Goal: Information Seeking & Learning: Learn about a topic

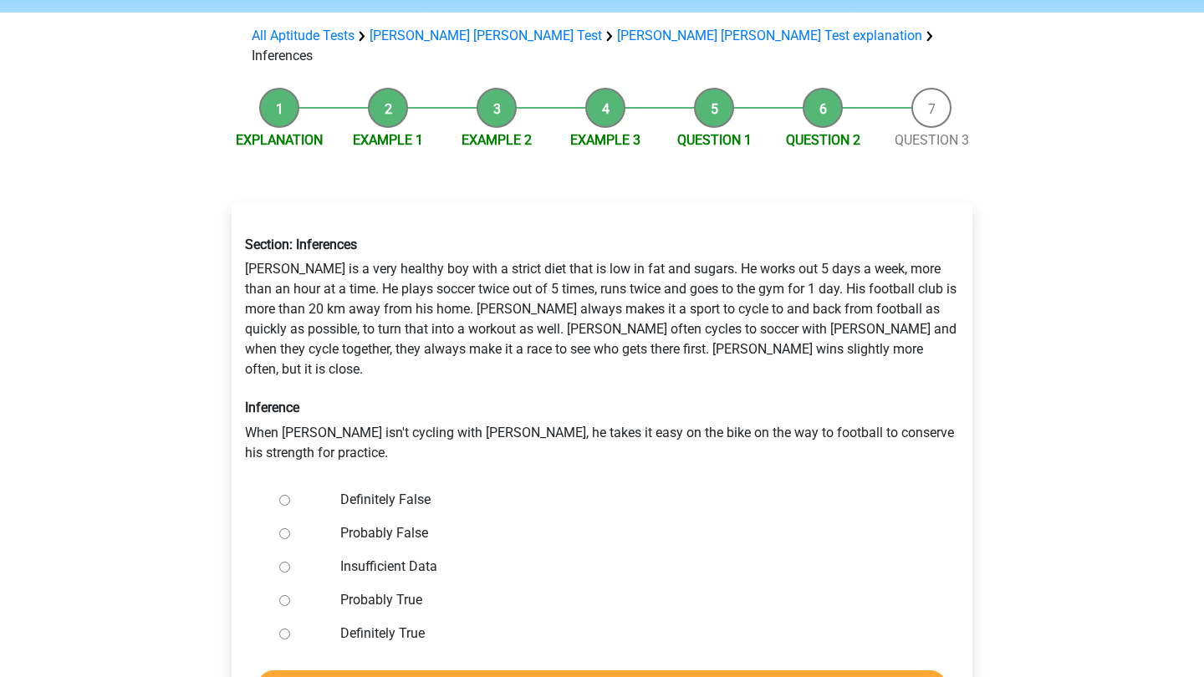
scroll to position [95, 0]
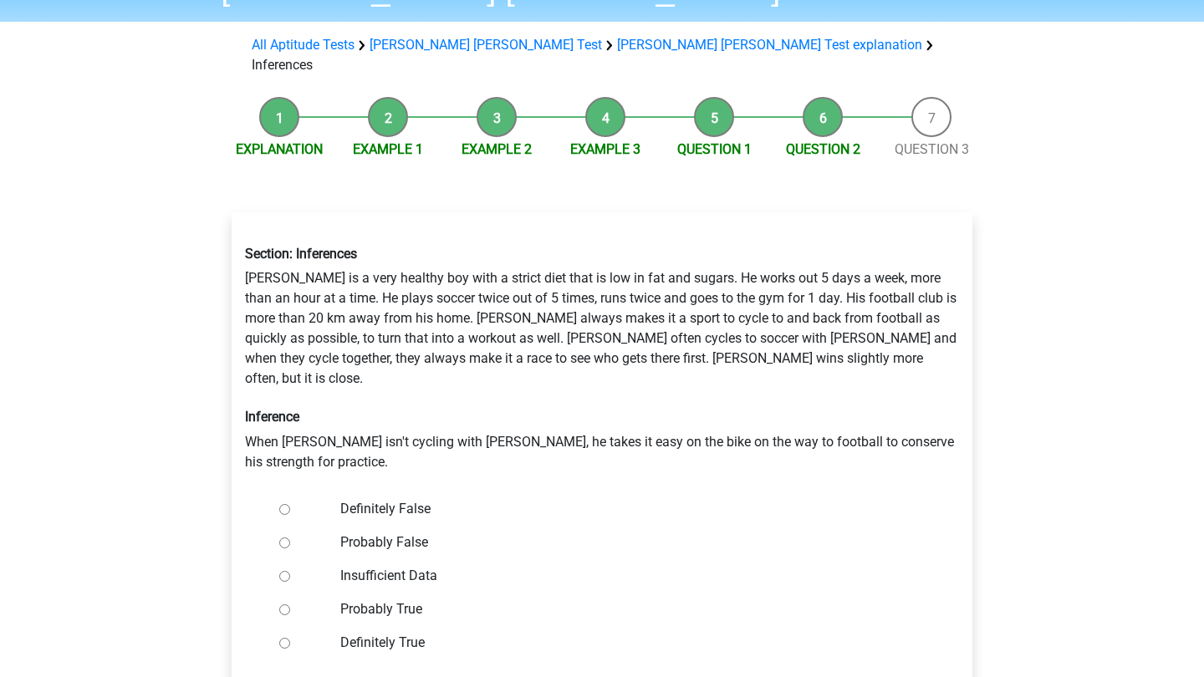
click at [397, 110] on li "Example 1" at bounding box center [388, 128] width 109 height 63
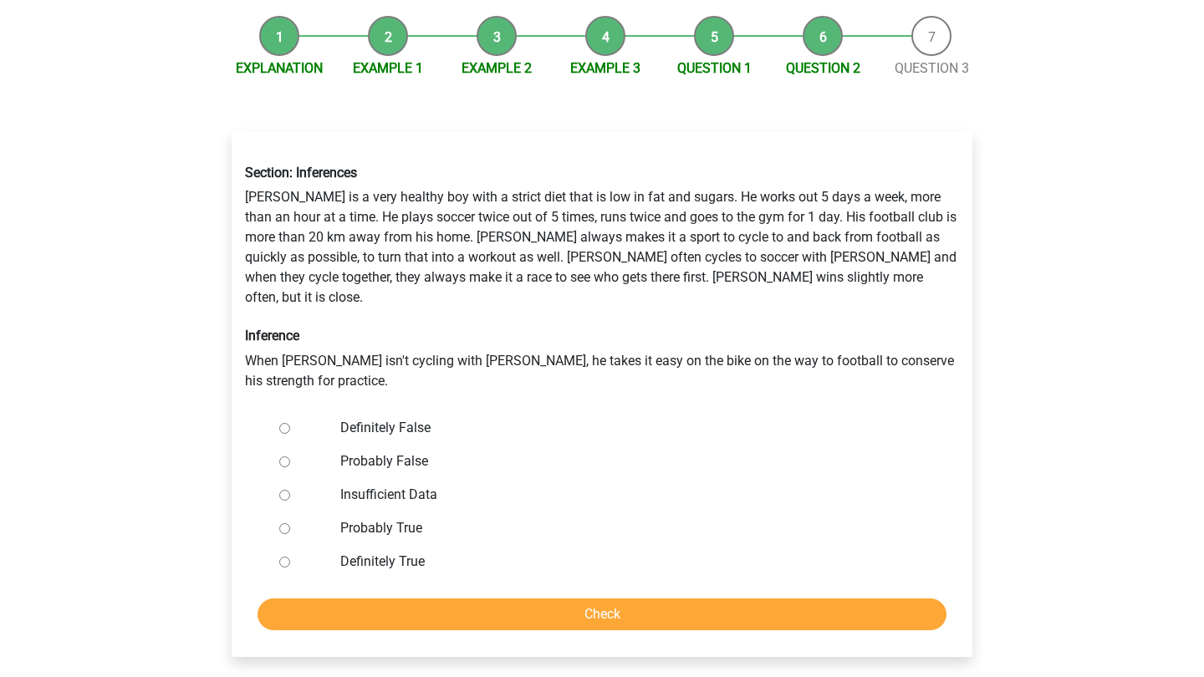
scroll to position [173, 0]
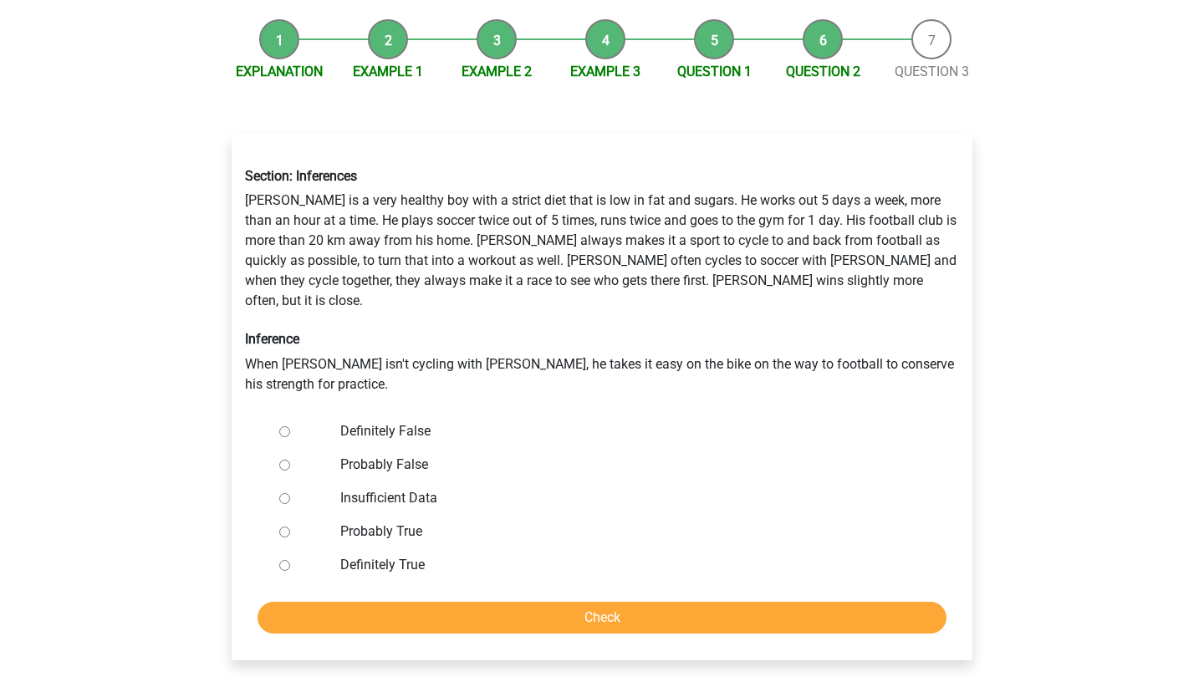
click at [283, 560] on input "Definitely True" at bounding box center [284, 565] width 11 height 11
radio input "true"
click at [517, 602] on input "Check" at bounding box center [602, 618] width 689 height 32
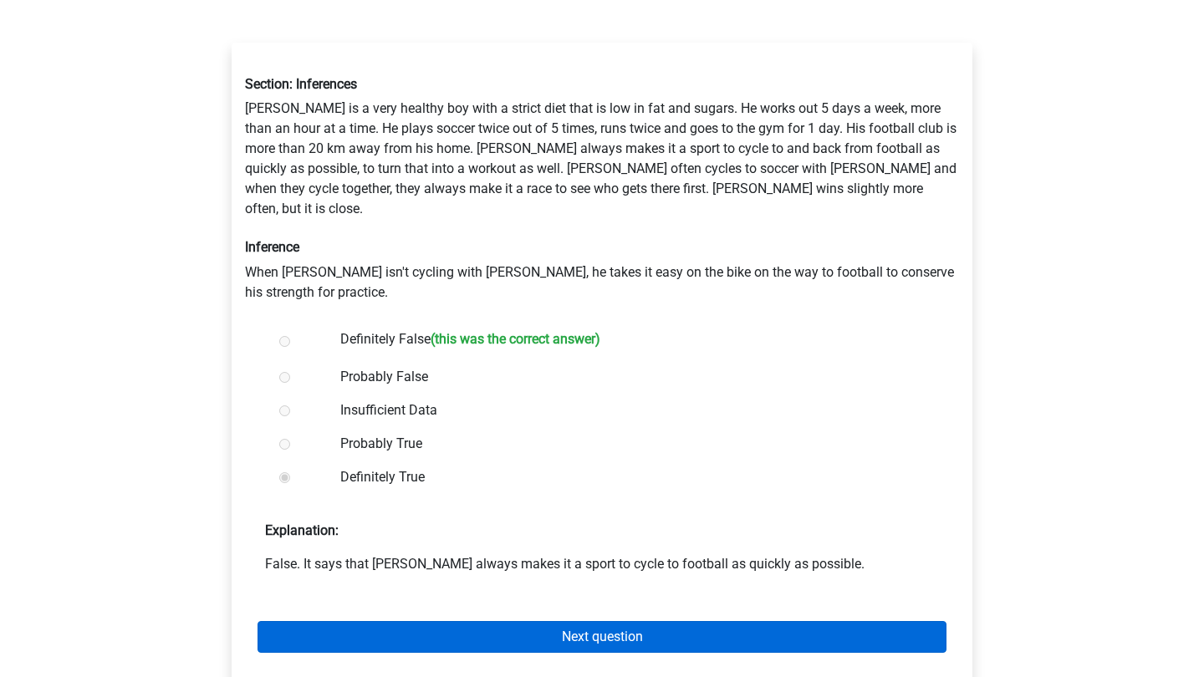
scroll to position [265, 0]
click at [613, 621] on link "Next question" at bounding box center [602, 637] width 689 height 32
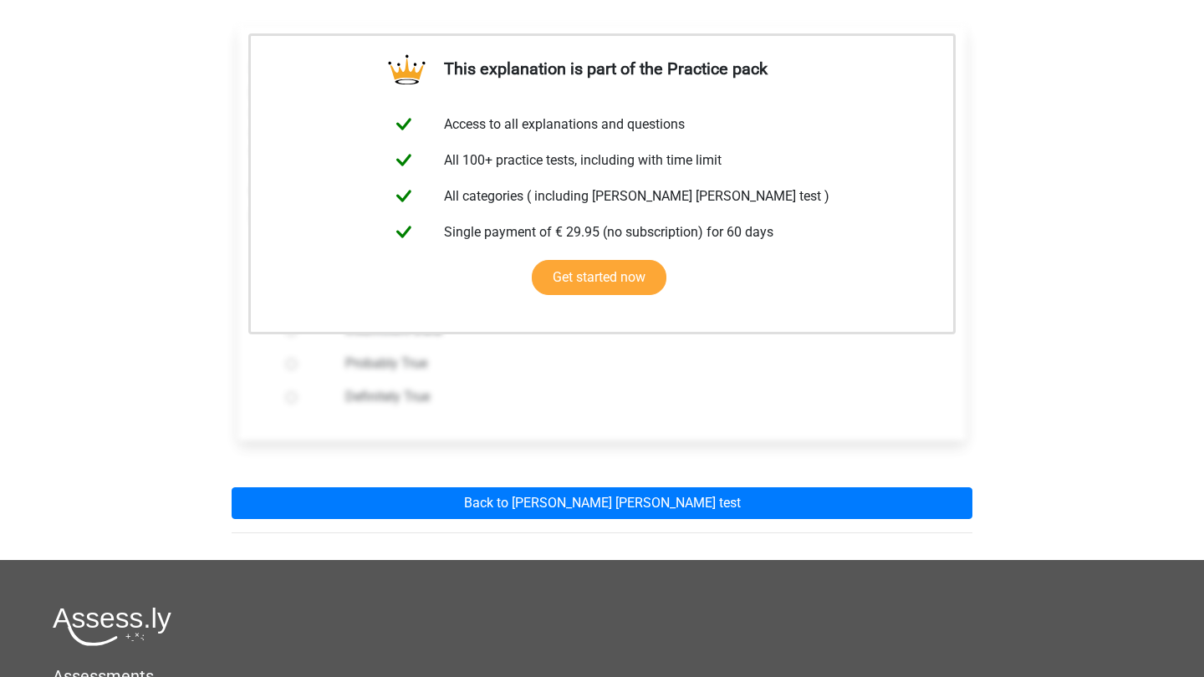
scroll to position [289, 0]
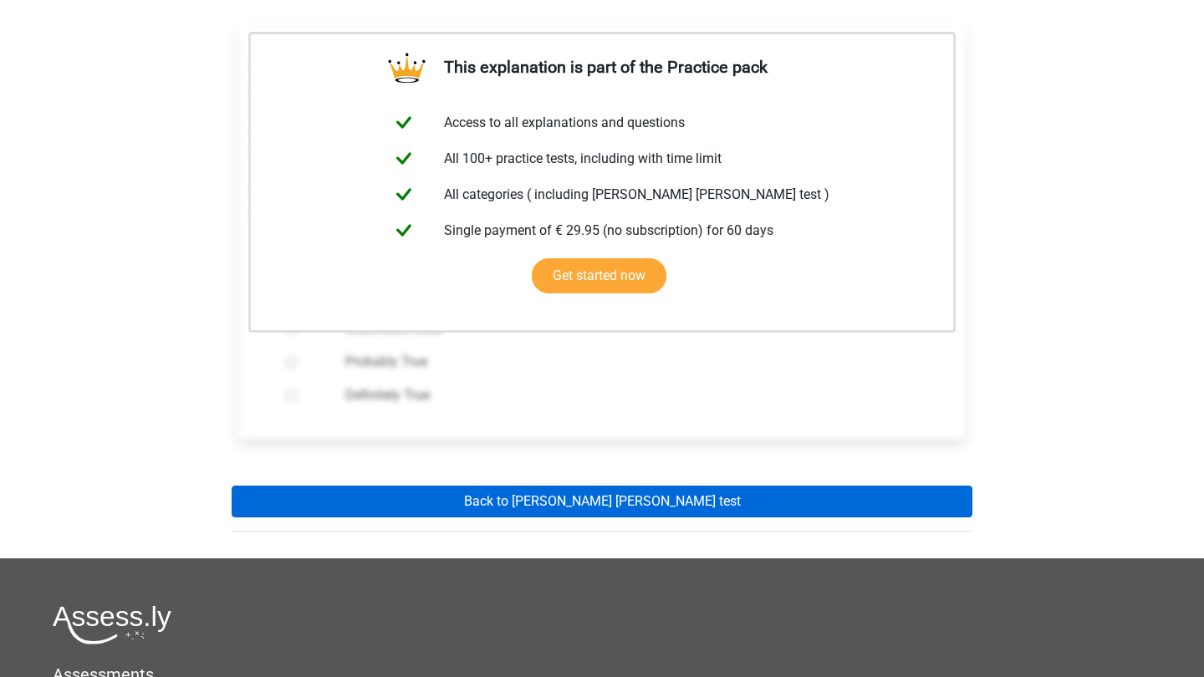
click at [617, 486] on link "Back to watson glaser test" at bounding box center [602, 502] width 741 height 32
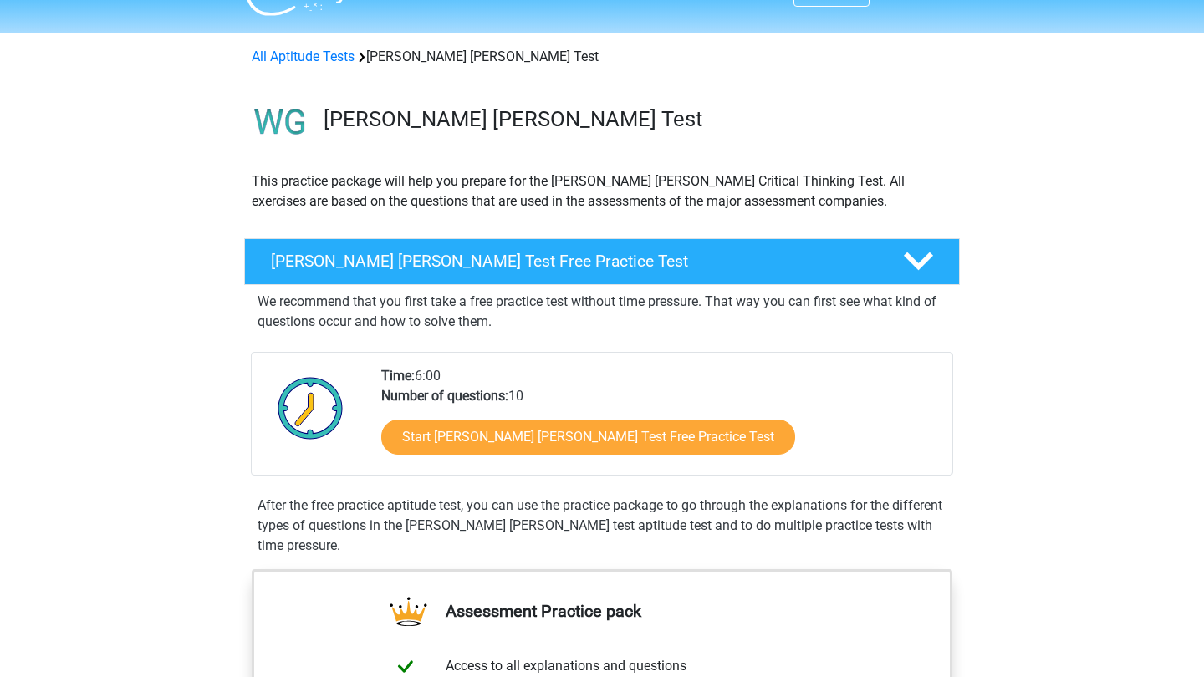
scroll to position [46, 0]
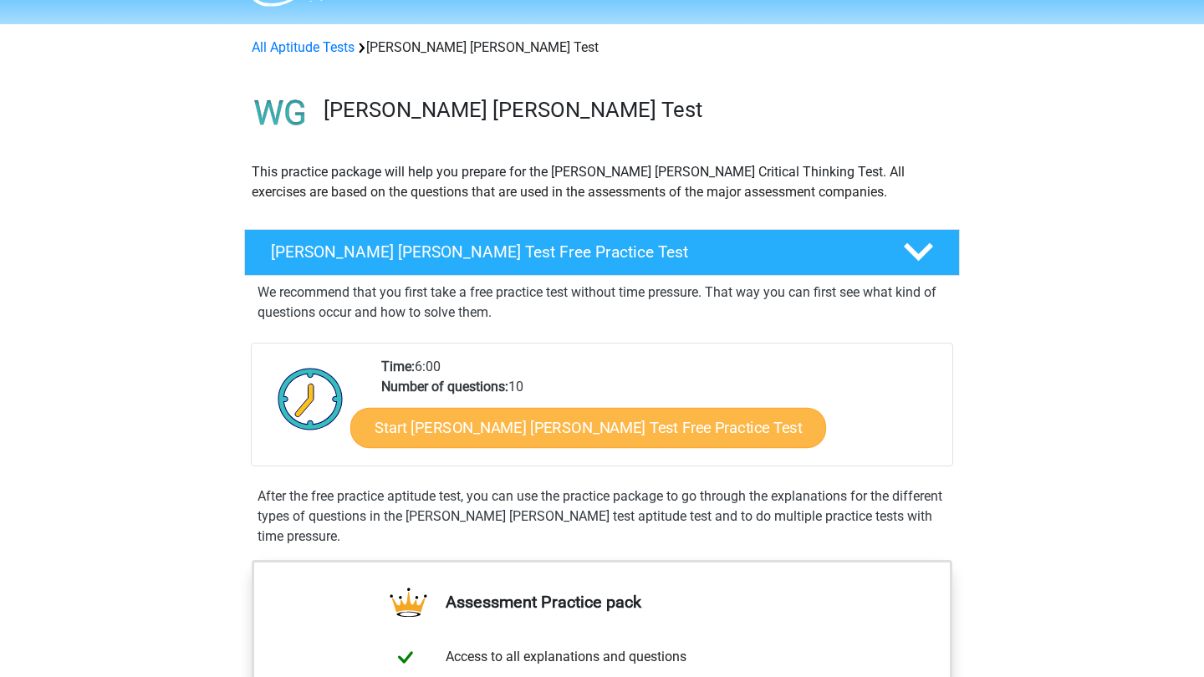
click at [579, 431] on link "Start Watson Glaser Test Free Practice Test" at bounding box center [588, 428] width 476 height 40
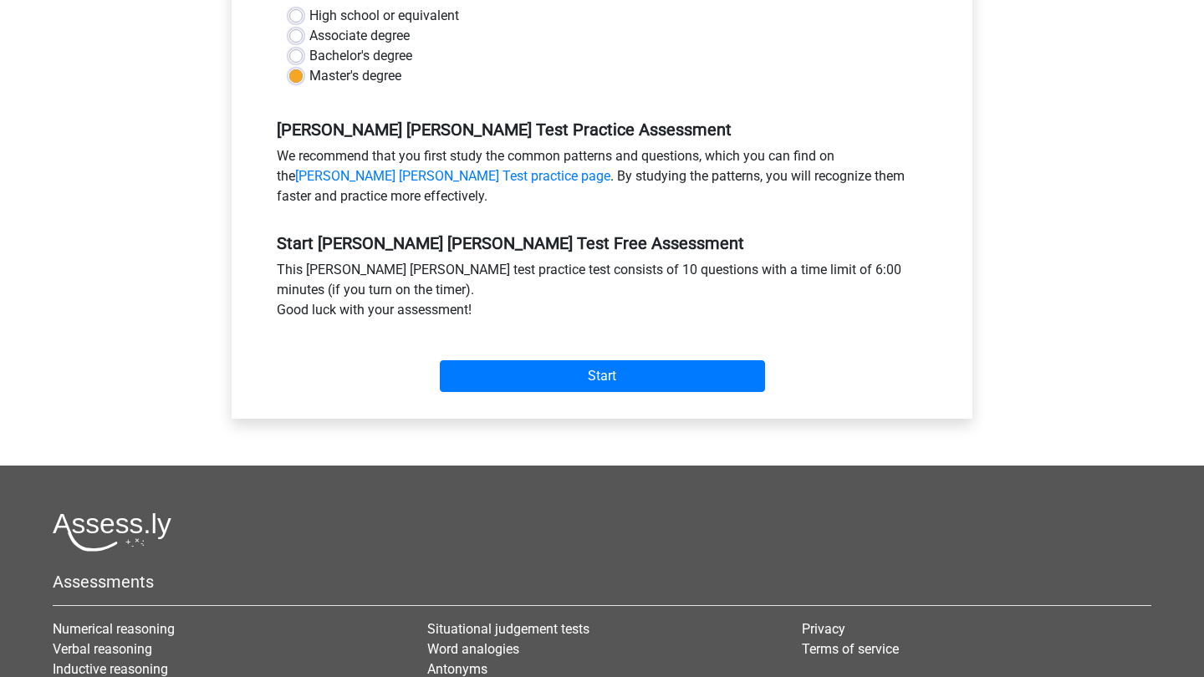
scroll to position [428, 0]
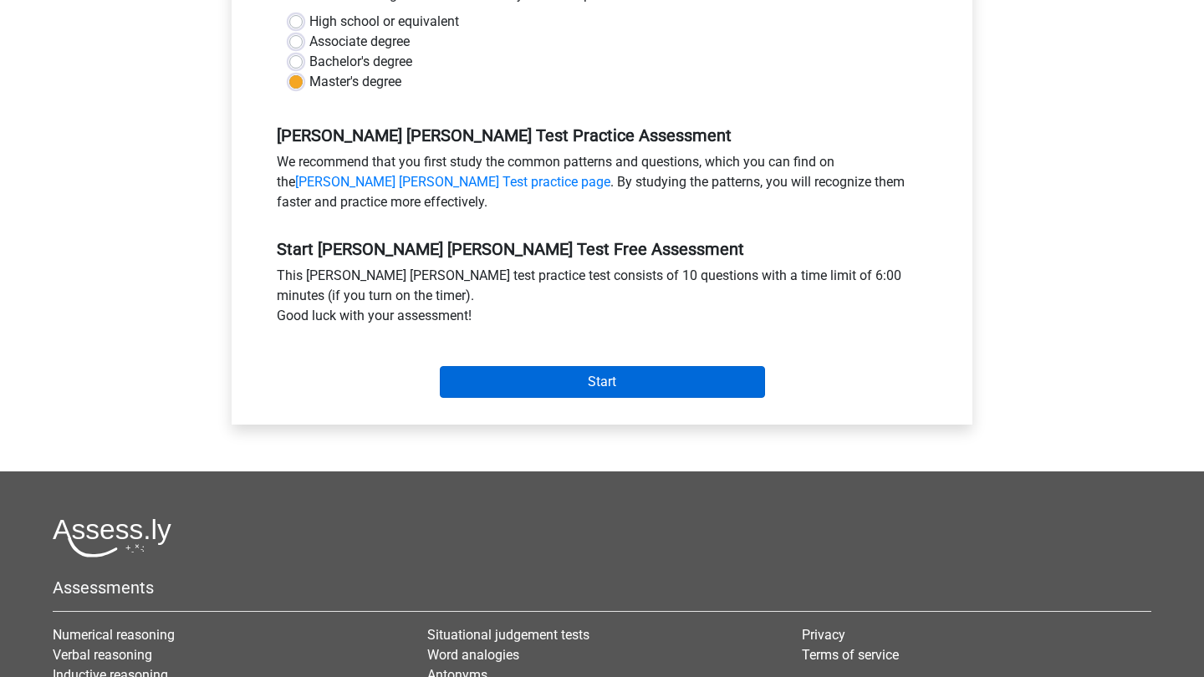
click at [569, 366] on input "Start" at bounding box center [602, 382] width 325 height 32
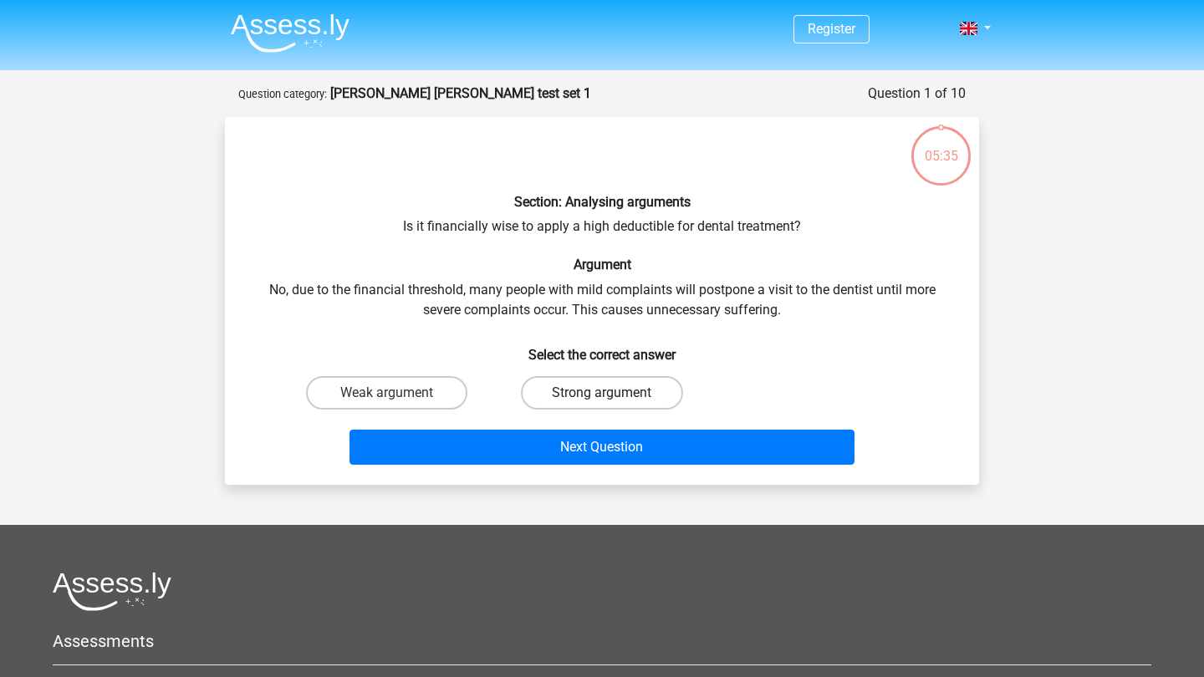
click at [623, 395] on label "Strong argument" at bounding box center [601, 392] width 161 height 33
click at [613, 395] on input "Strong argument" at bounding box center [607, 398] width 11 height 11
radio input "true"
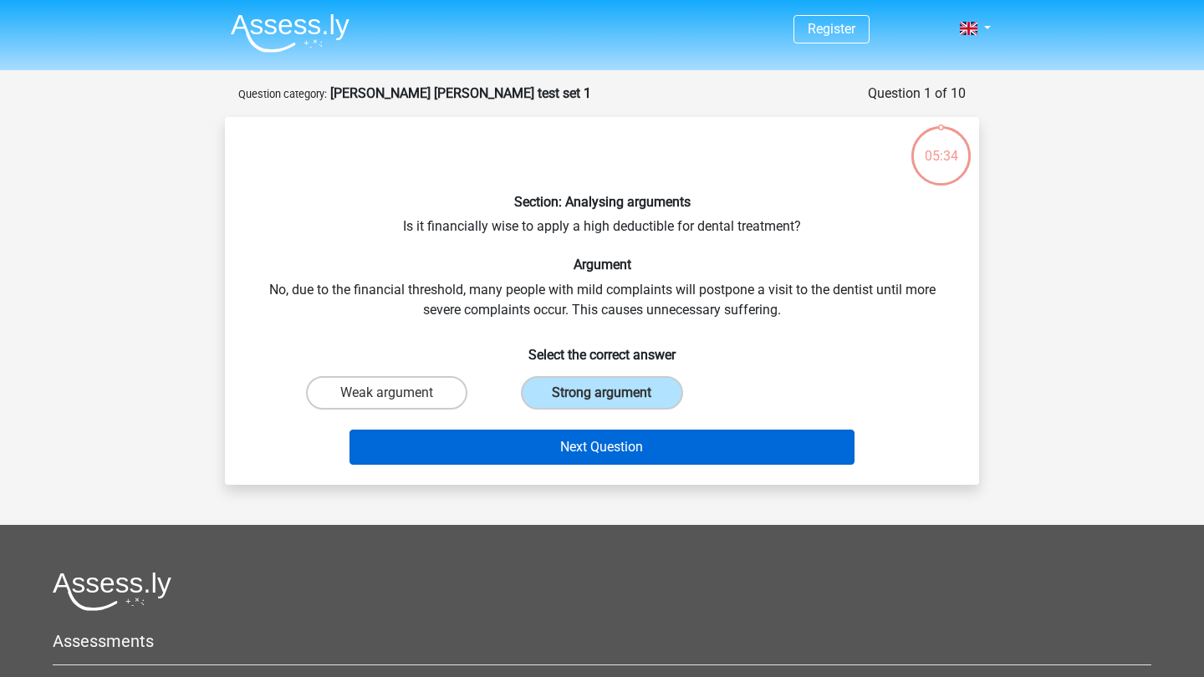
click at [615, 441] on button "Next Question" at bounding box center [602, 447] width 506 height 35
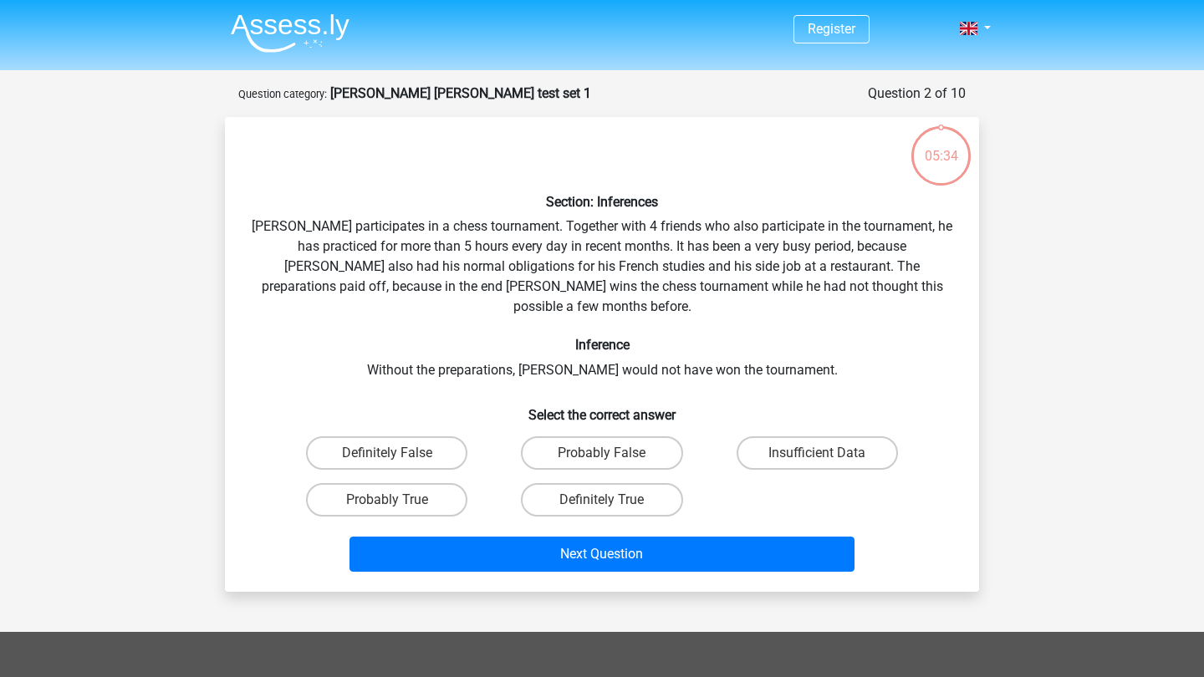
scroll to position [84, 0]
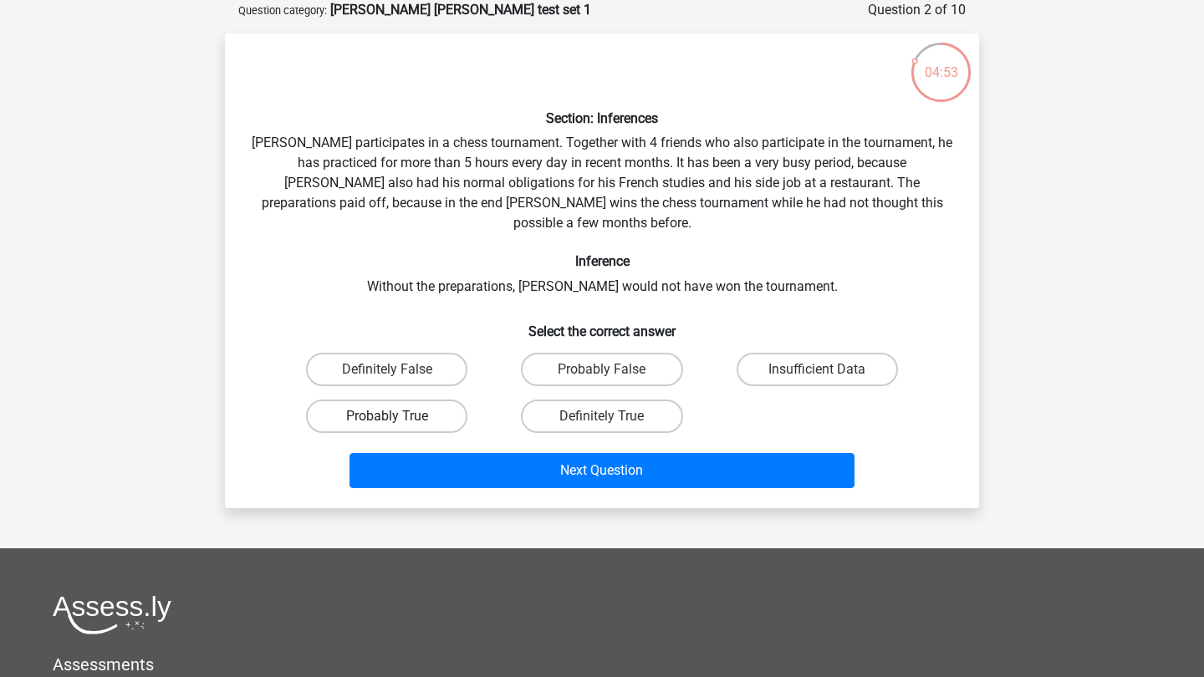
click at [415, 402] on label "Probably True" at bounding box center [386, 416] width 161 height 33
click at [398, 416] on input "Probably True" at bounding box center [392, 421] width 11 height 11
radio input "true"
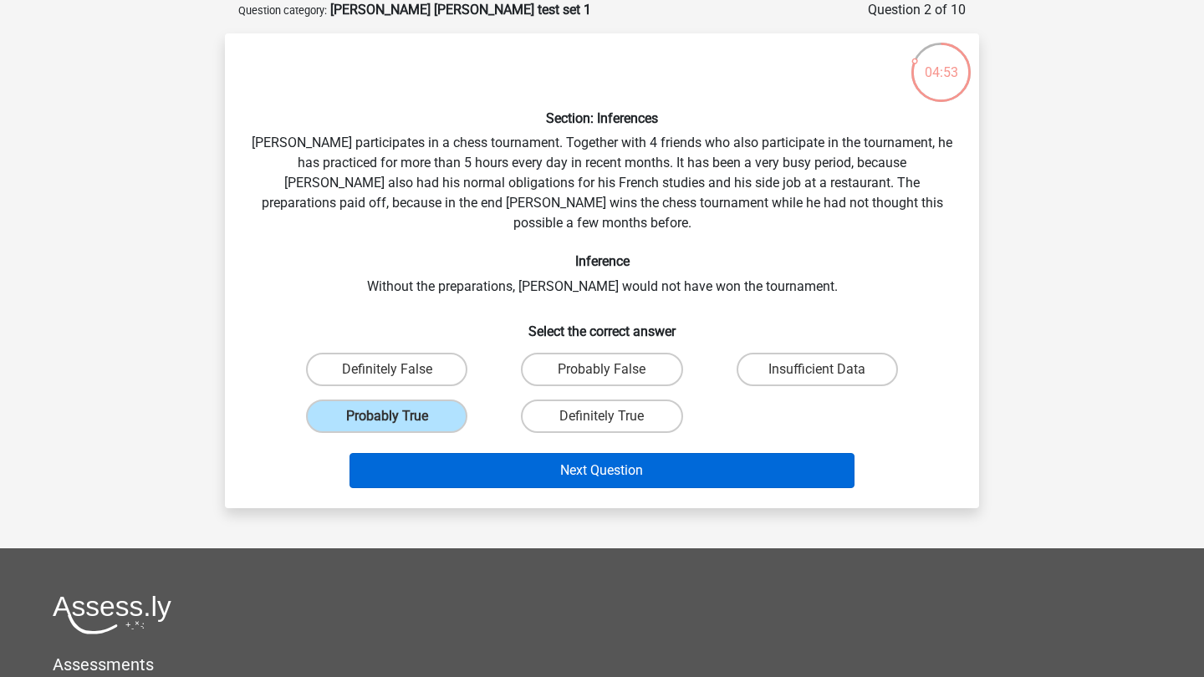
click at [481, 453] on button "Next Question" at bounding box center [602, 470] width 506 height 35
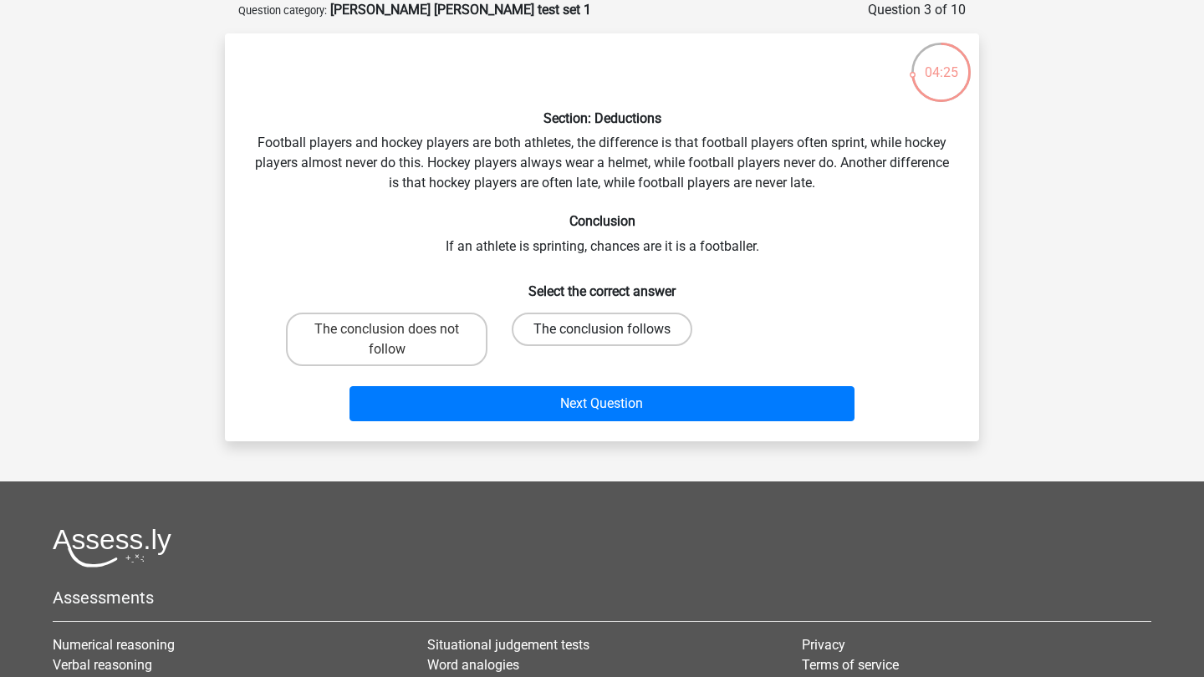
click at [611, 328] on label "The conclusion follows" at bounding box center [602, 329] width 181 height 33
click at [611, 329] on input "The conclusion follows" at bounding box center [607, 334] width 11 height 11
radio input "true"
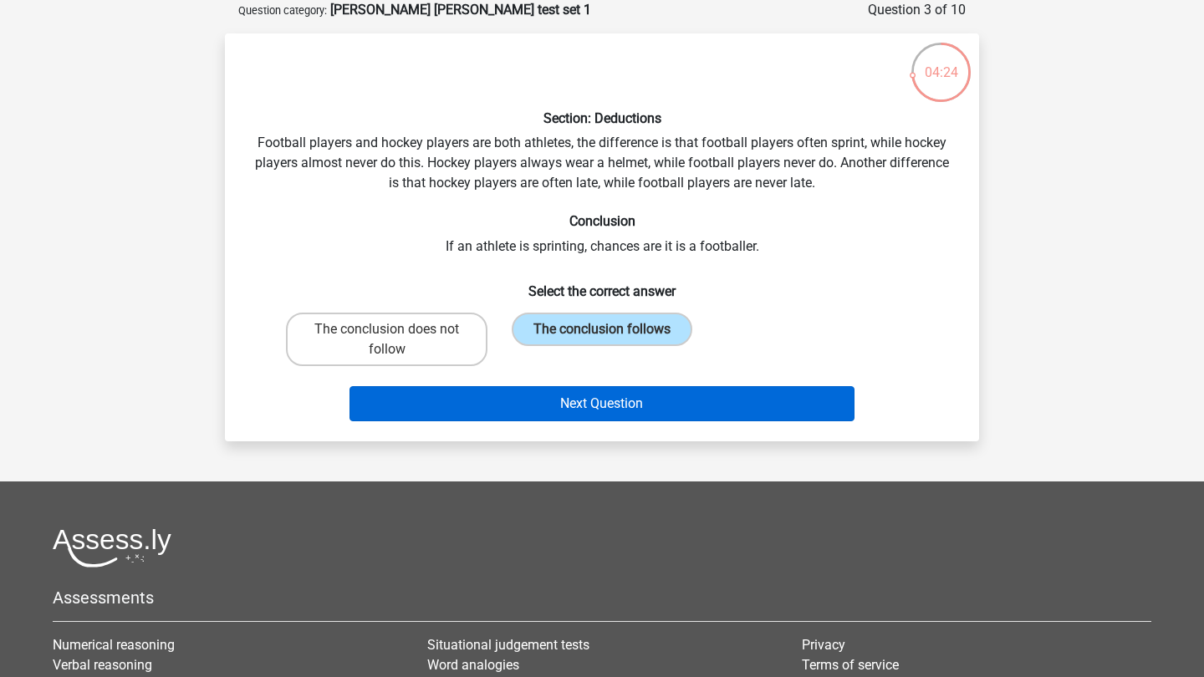
click at [623, 398] on button "Next Question" at bounding box center [602, 403] width 506 height 35
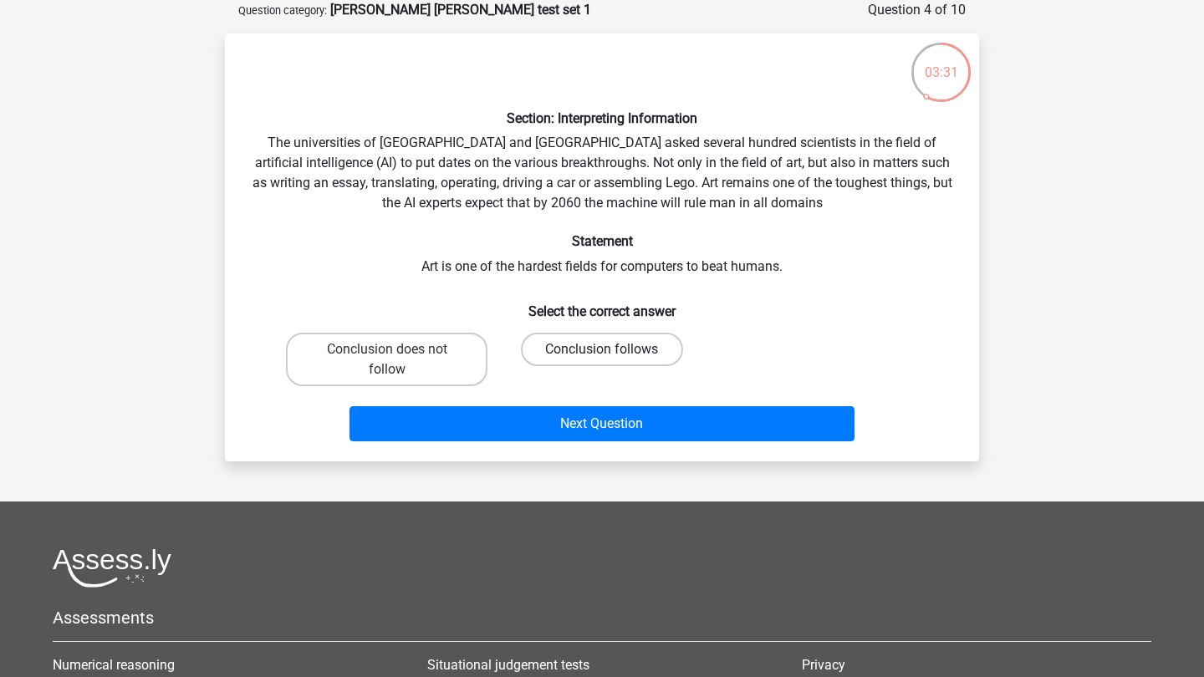
click at [598, 346] on label "Conclusion follows" at bounding box center [601, 349] width 161 height 33
click at [602, 349] on input "Conclusion follows" at bounding box center [607, 354] width 11 height 11
radio input "true"
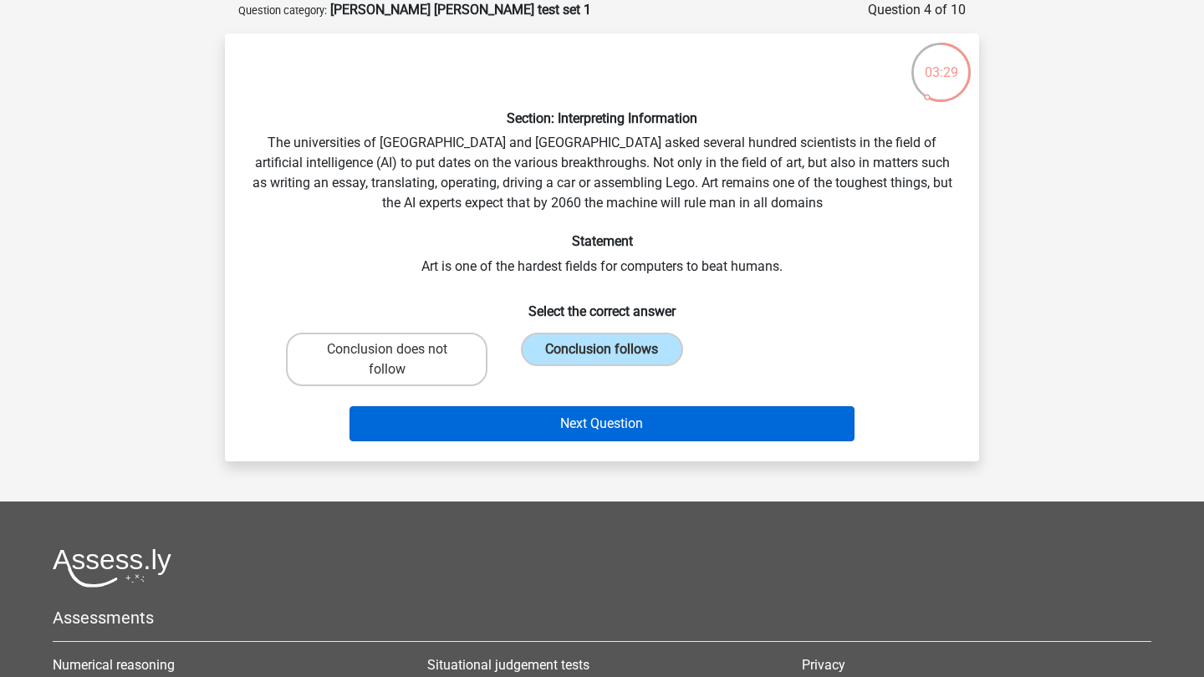
click at [604, 432] on button "Next Question" at bounding box center [602, 423] width 506 height 35
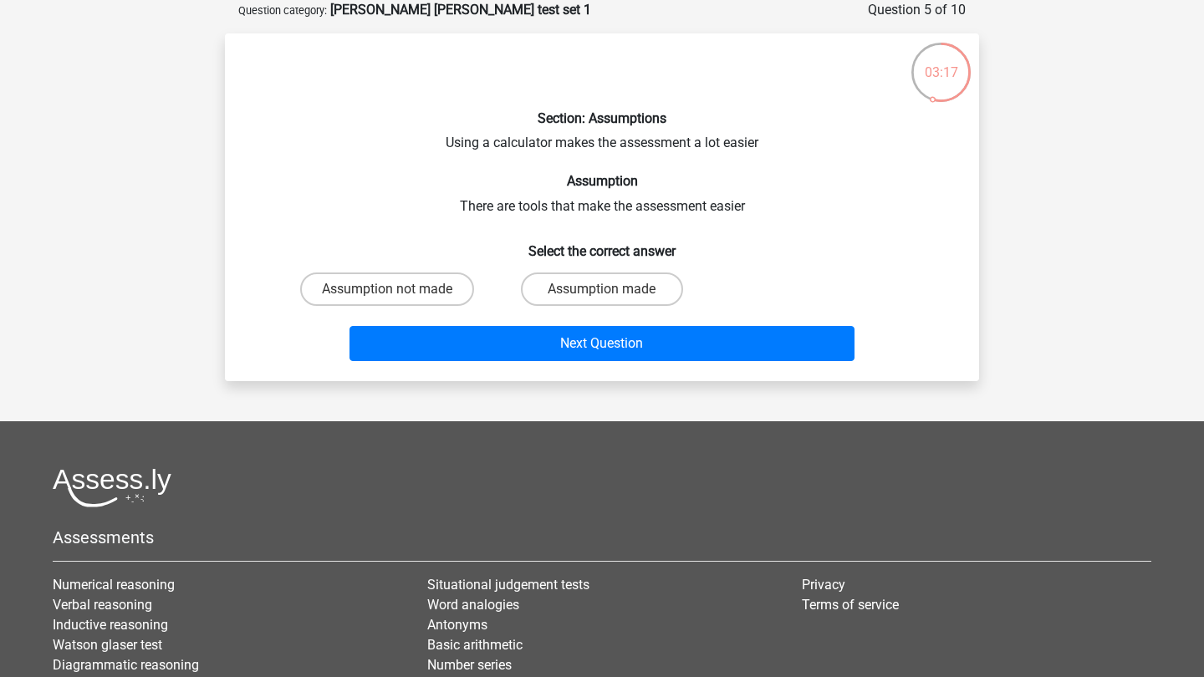
click at [604, 289] on input "Assumption made" at bounding box center [607, 294] width 11 height 11
radio input "true"
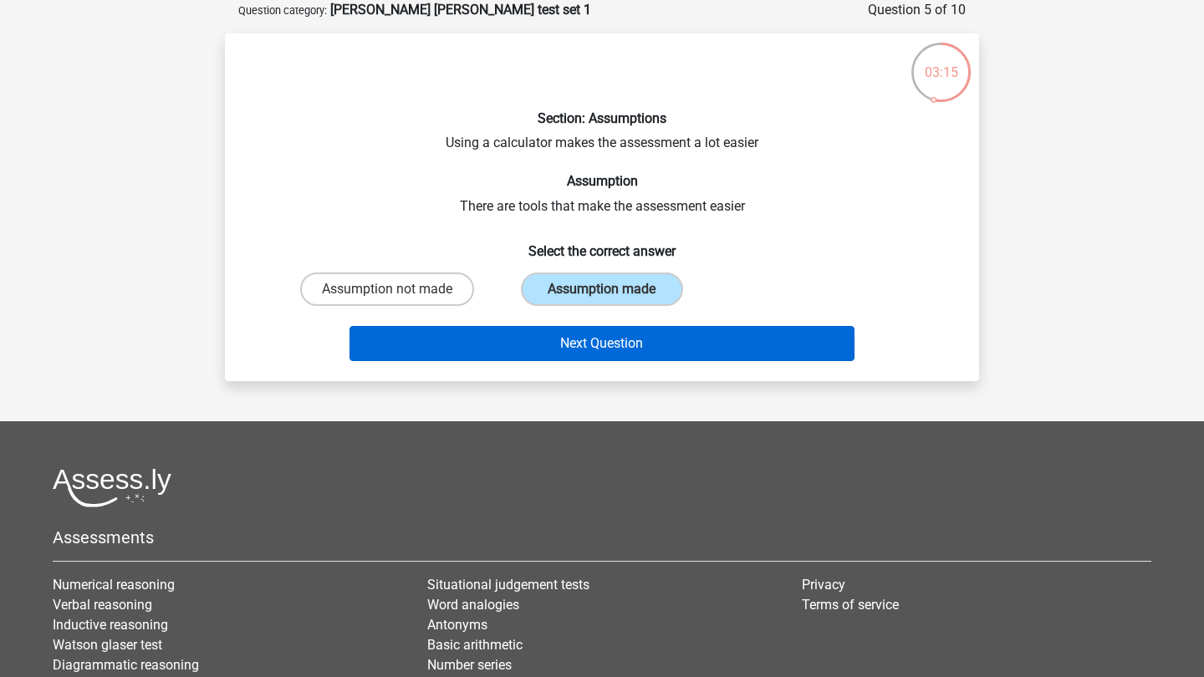
click at [615, 357] on button "Next Question" at bounding box center [602, 343] width 506 height 35
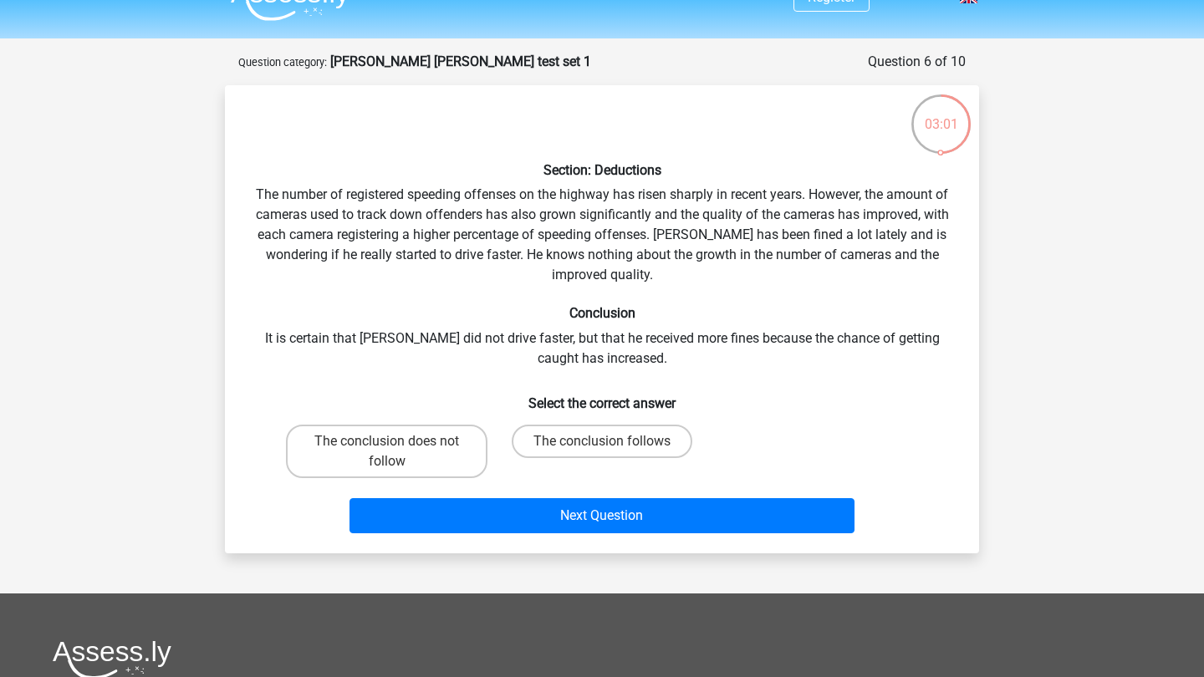
scroll to position [37, 0]
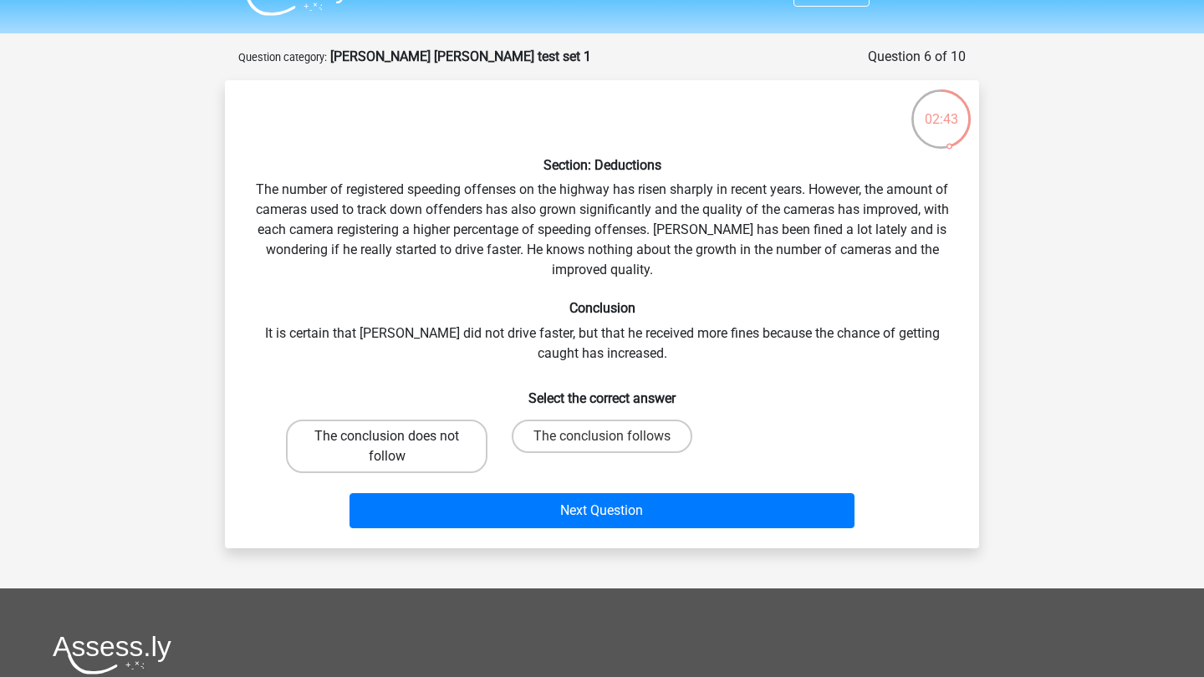
click at [445, 446] on label "The conclusion does not follow" at bounding box center [387, 447] width 202 height 54
click at [398, 446] on input "The conclusion does not follow" at bounding box center [392, 441] width 11 height 11
radio input "true"
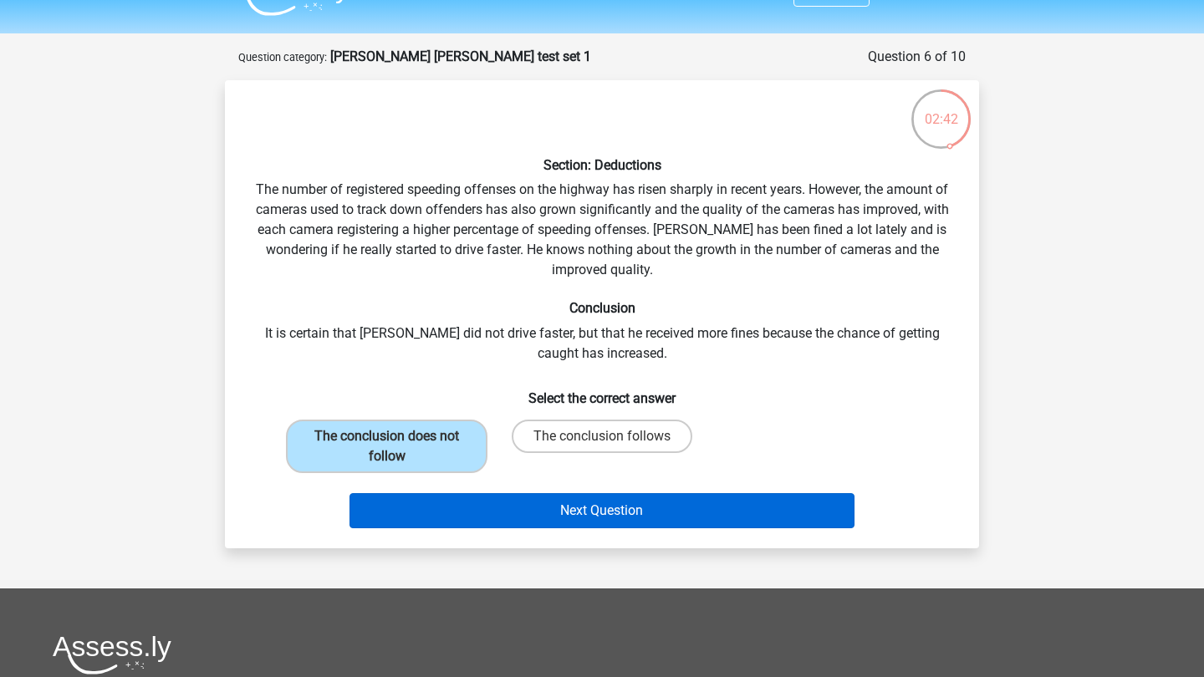
click at [513, 512] on button "Next Question" at bounding box center [602, 510] width 506 height 35
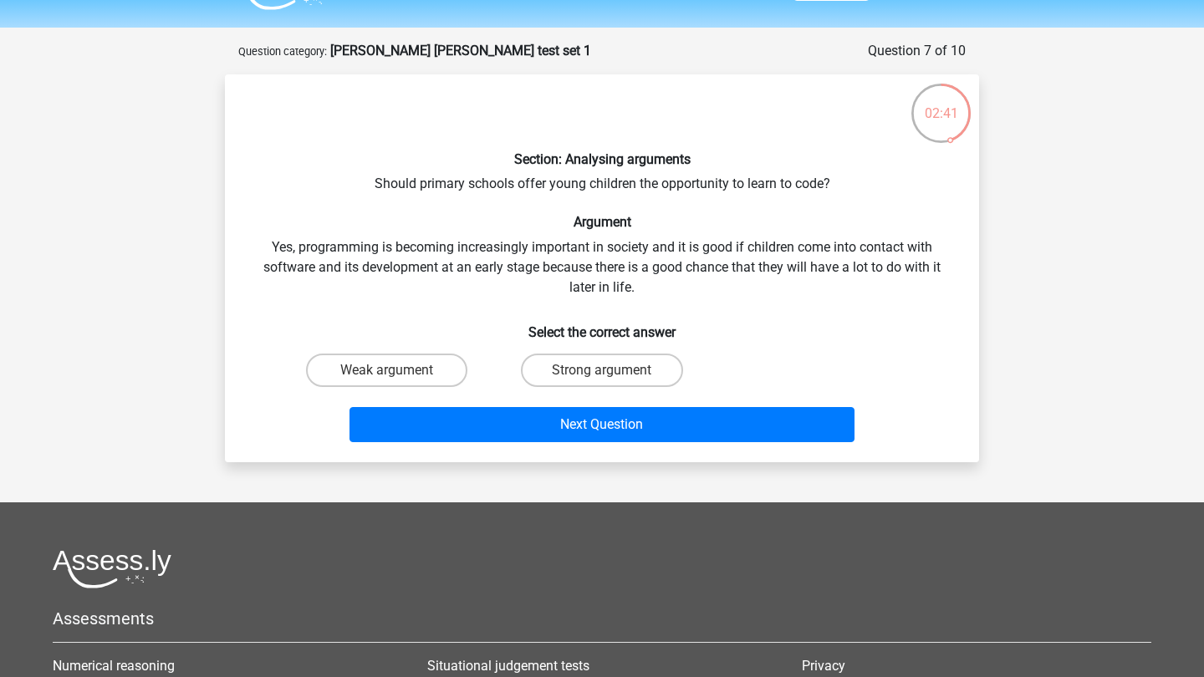
scroll to position [38, 0]
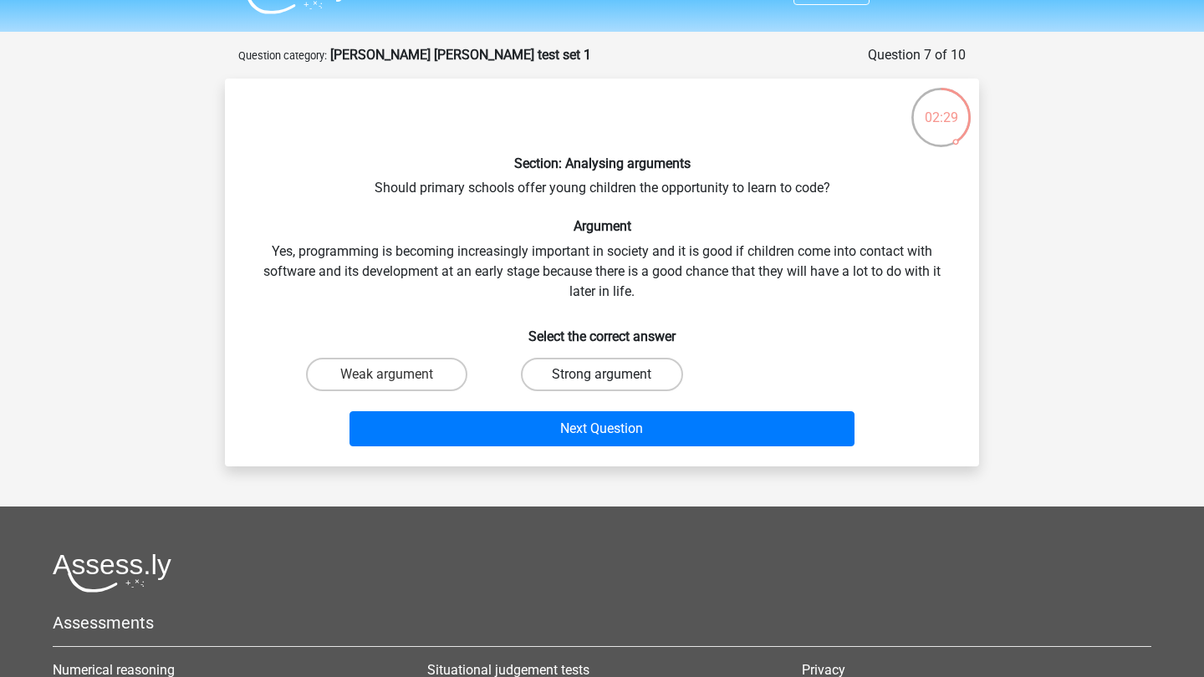
click at [575, 371] on label "Strong argument" at bounding box center [601, 374] width 161 height 33
click at [602, 375] on input "Strong argument" at bounding box center [607, 380] width 11 height 11
radio input "true"
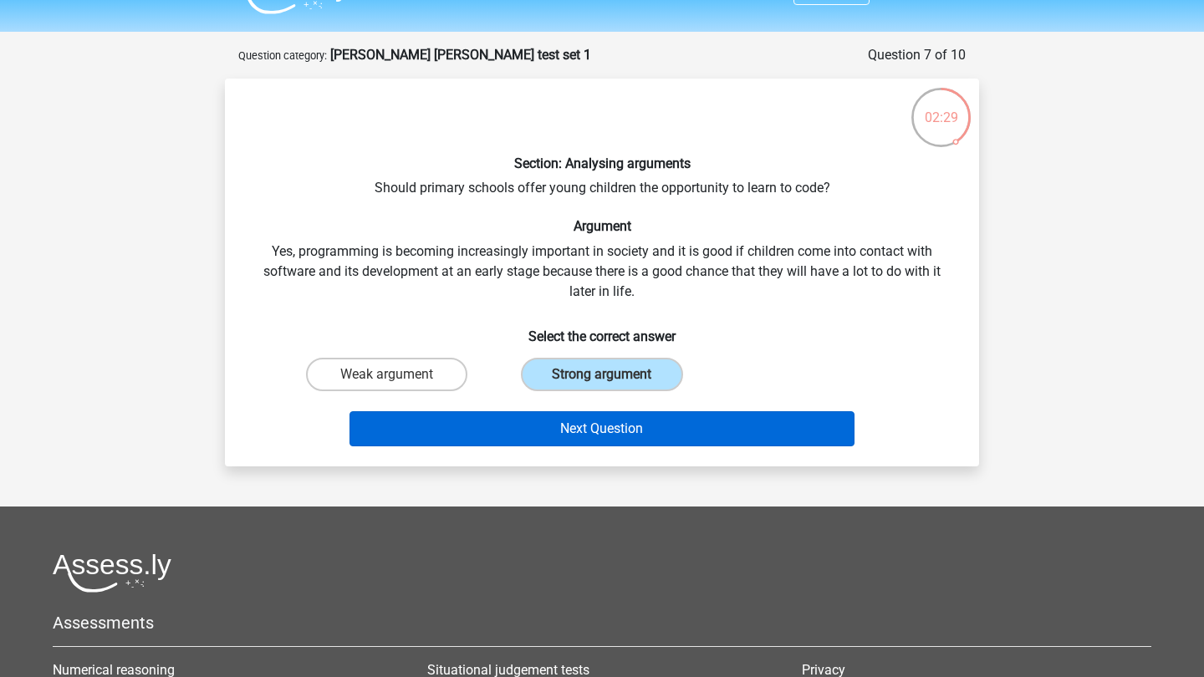
click at [582, 434] on button "Next Question" at bounding box center [602, 428] width 506 height 35
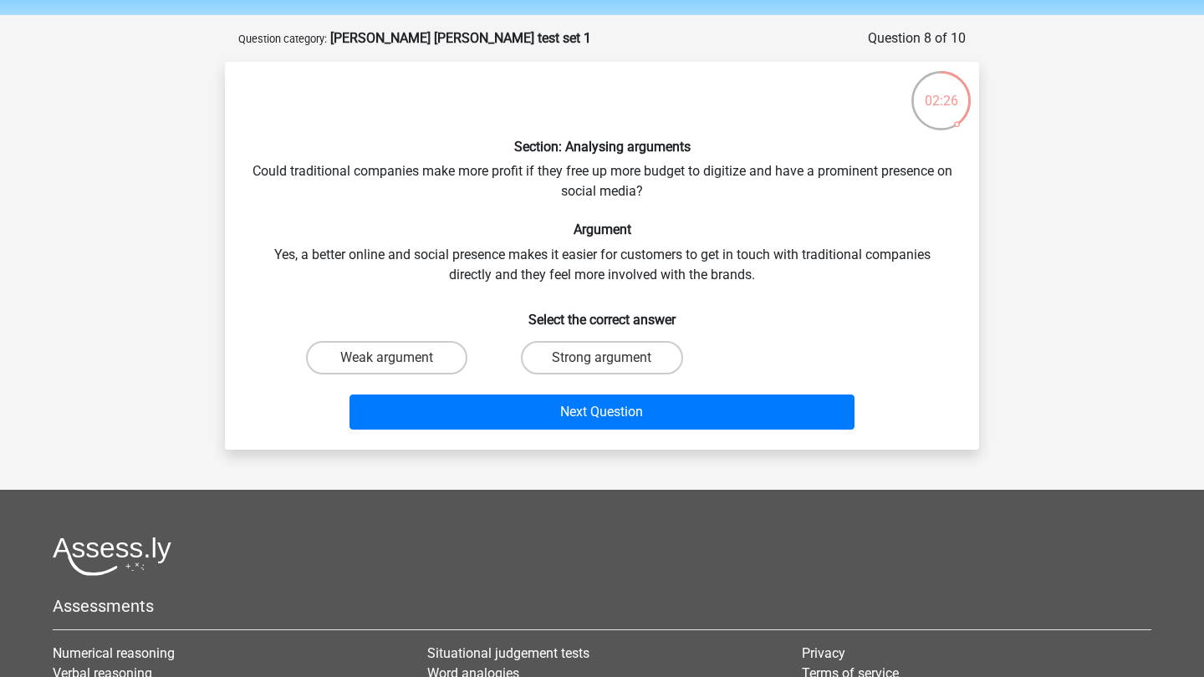
scroll to position [53, 0]
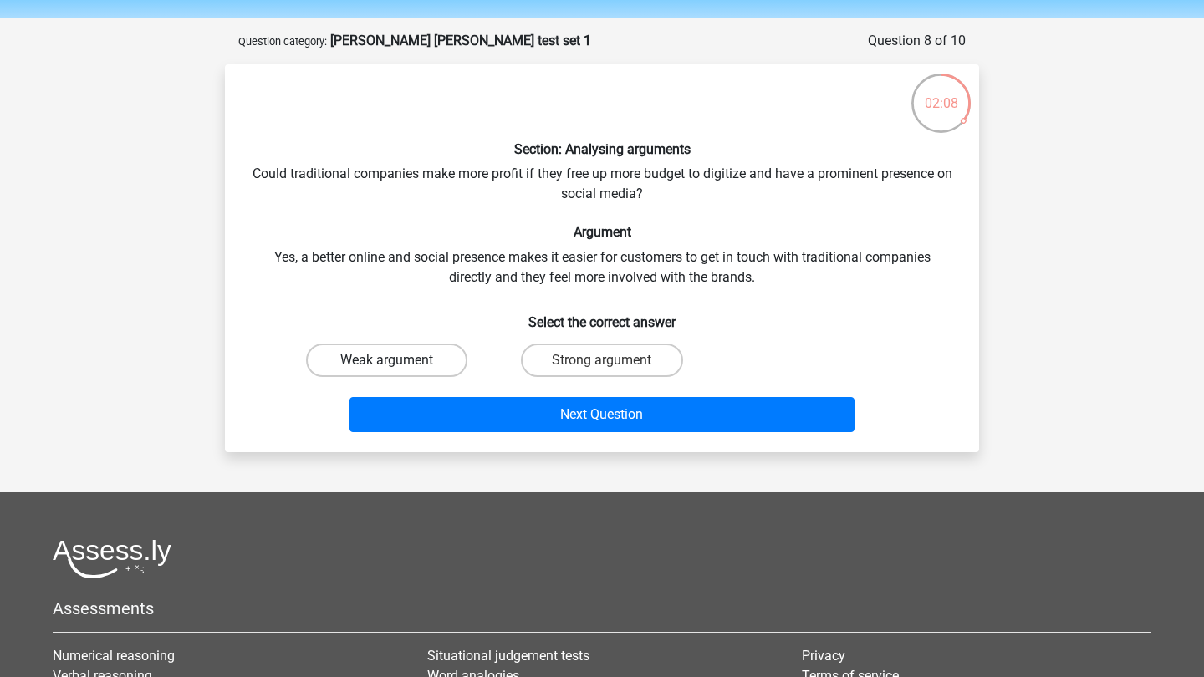
click at [428, 359] on label "Weak argument" at bounding box center [386, 360] width 161 height 33
click at [398, 360] on input "Weak argument" at bounding box center [392, 365] width 11 height 11
radio input "true"
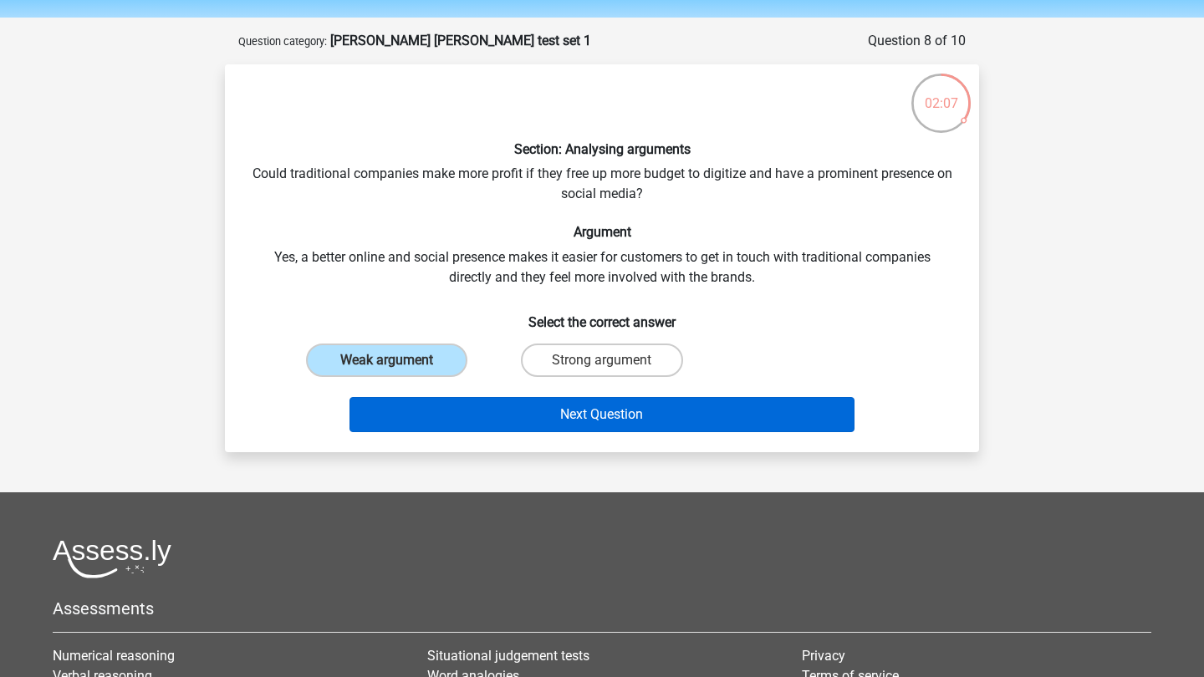
click at [554, 407] on button "Next Question" at bounding box center [602, 414] width 506 height 35
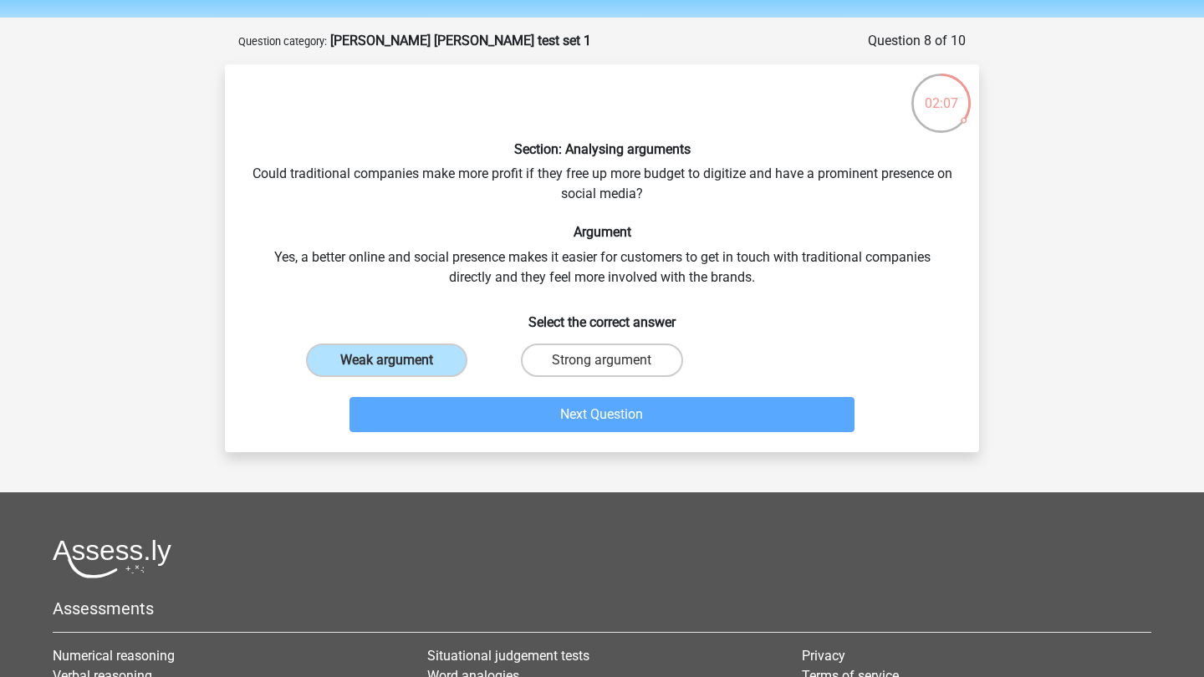
scroll to position [84, 0]
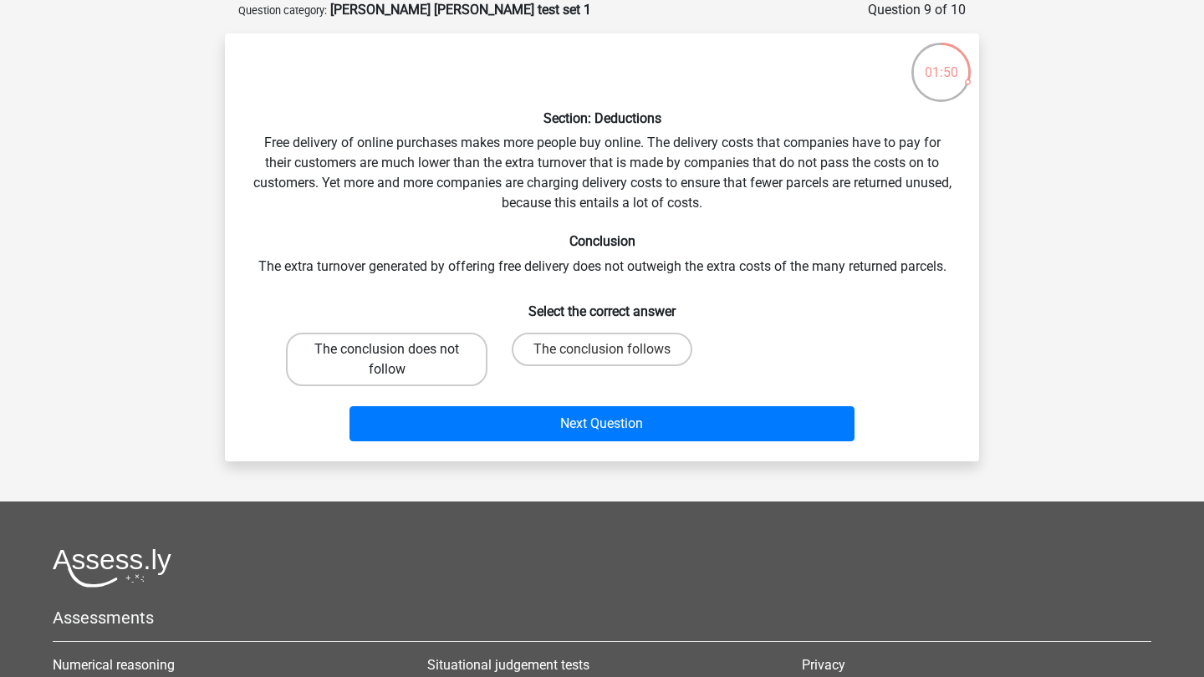
click at [444, 357] on label "The conclusion does not follow" at bounding box center [387, 360] width 202 height 54
click at [398, 357] on input "The conclusion does not follow" at bounding box center [392, 354] width 11 height 11
radio input "true"
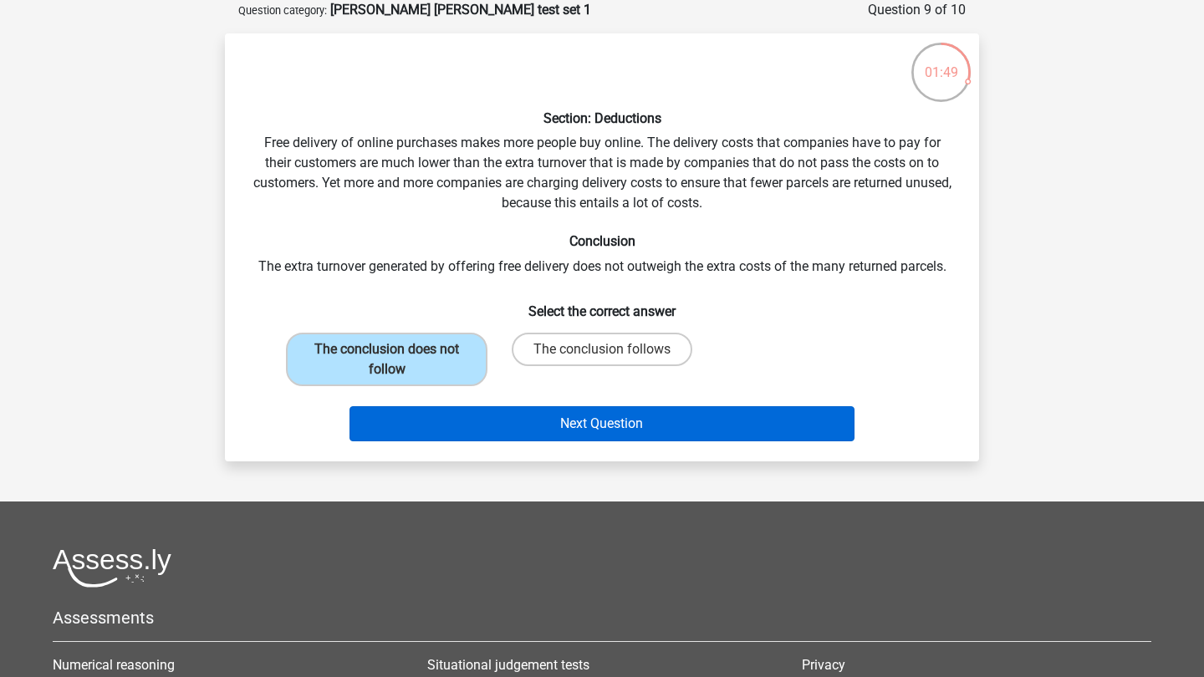
click at [519, 415] on button "Next Question" at bounding box center [602, 423] width 506 height 35
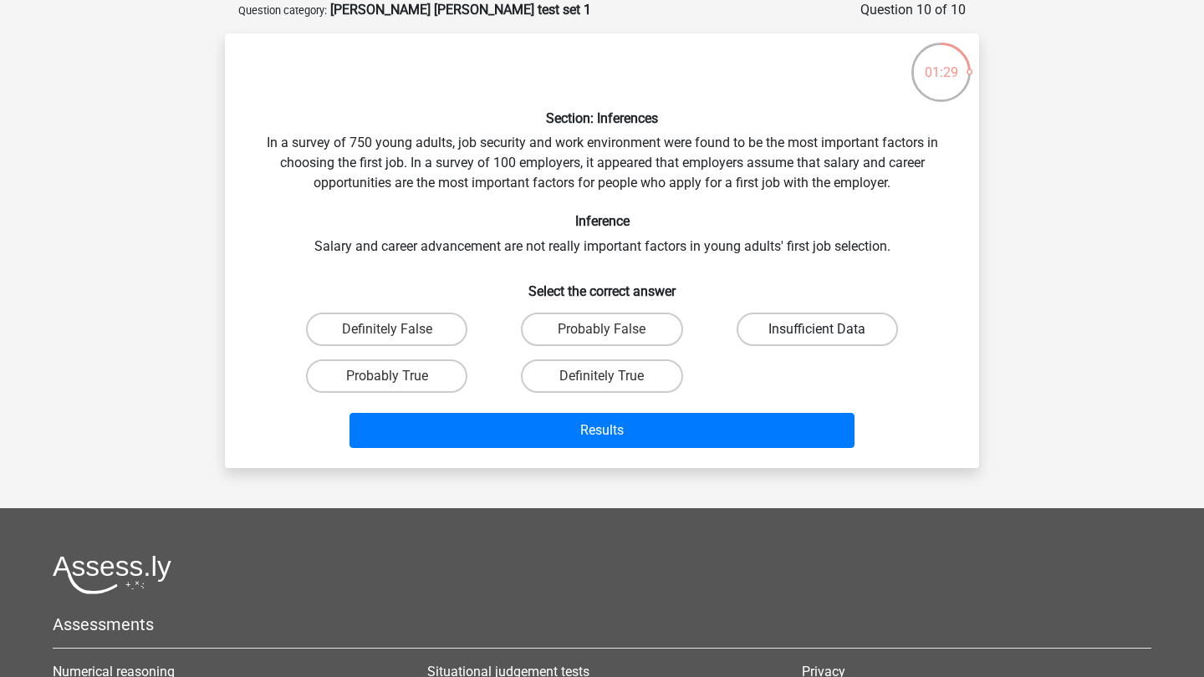
click at [783, 328] on label "Insufficient Data" at bounding box center [817, 329] width 161 height 33
click at [817, 329] on input "Insufficient Data" at bounding box center [822, 334] width 11 height 11
radio input "true"
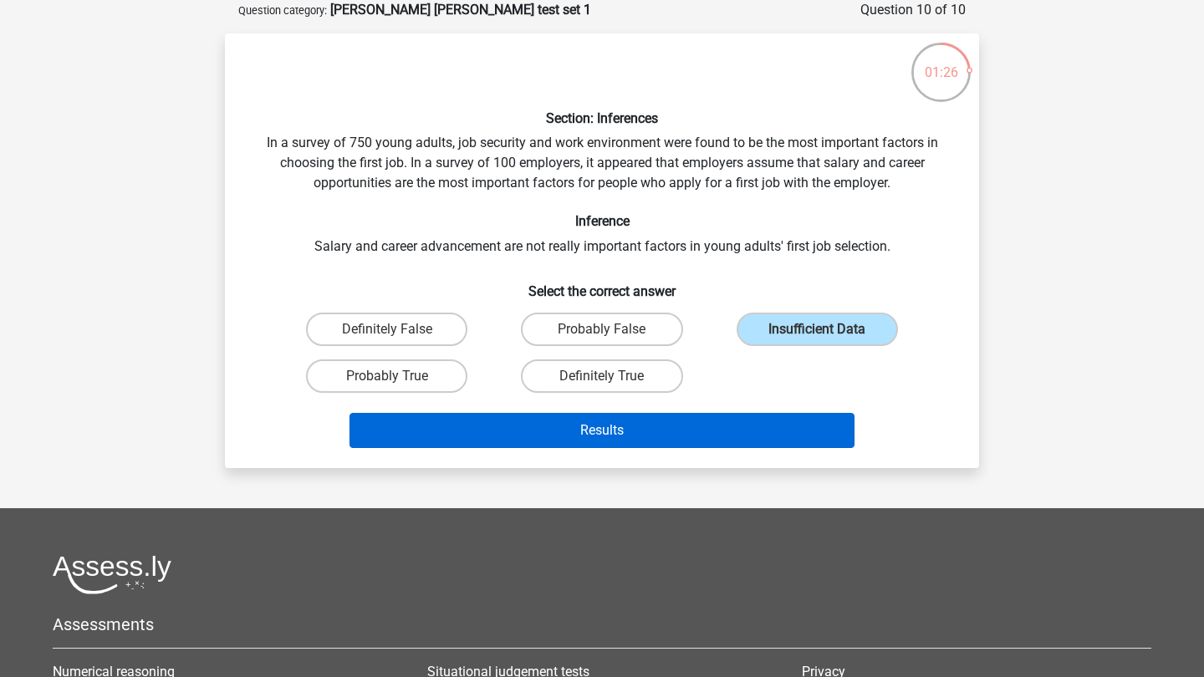
click at [640, 434] on button "Results" at bounding box center [602, 430] width 506 height 35
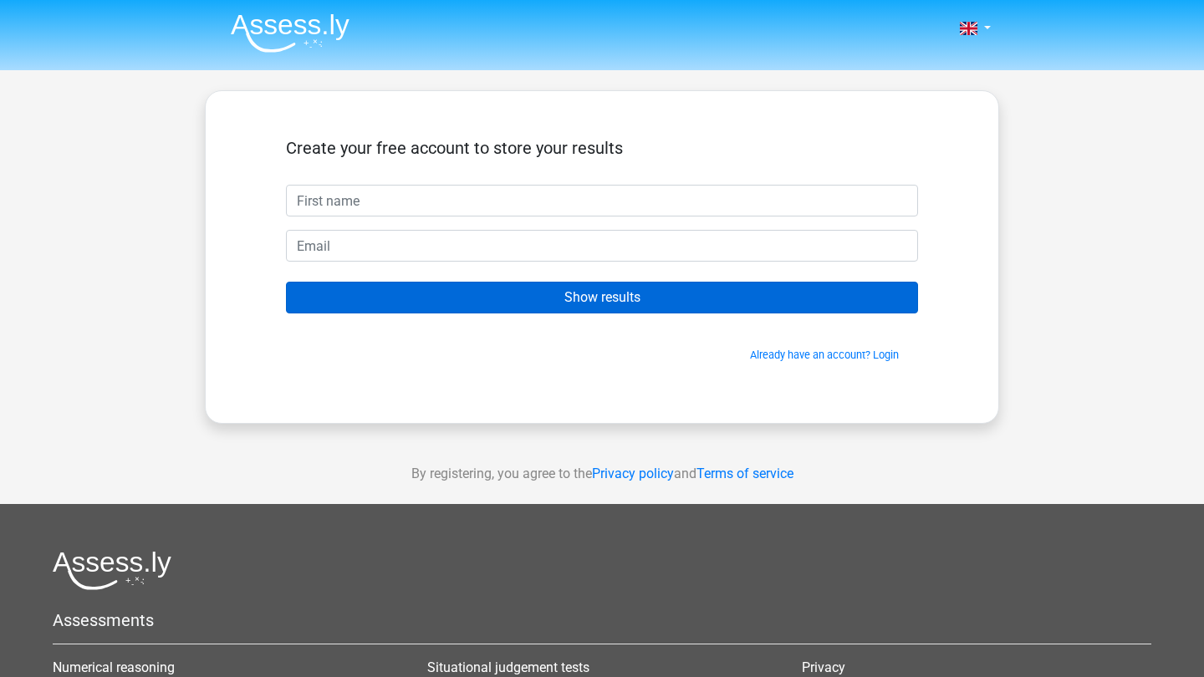
click at [640, 310] on input "Show results" at bounding box center [602, 298] width 632 height 32
click at [606, 288] on input "Show results" at bounding box center [602, 298] width 632 height 32
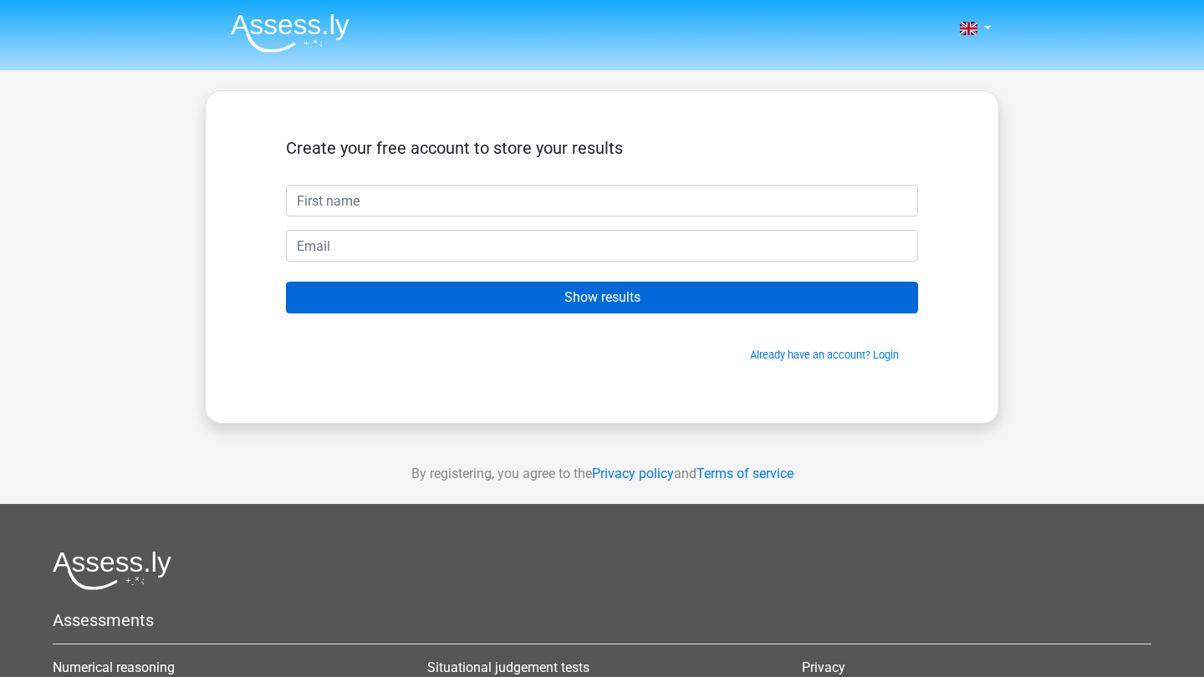
click at [606, 288] on input "Show results" at bounding box center [602, 298] width 632 height 32
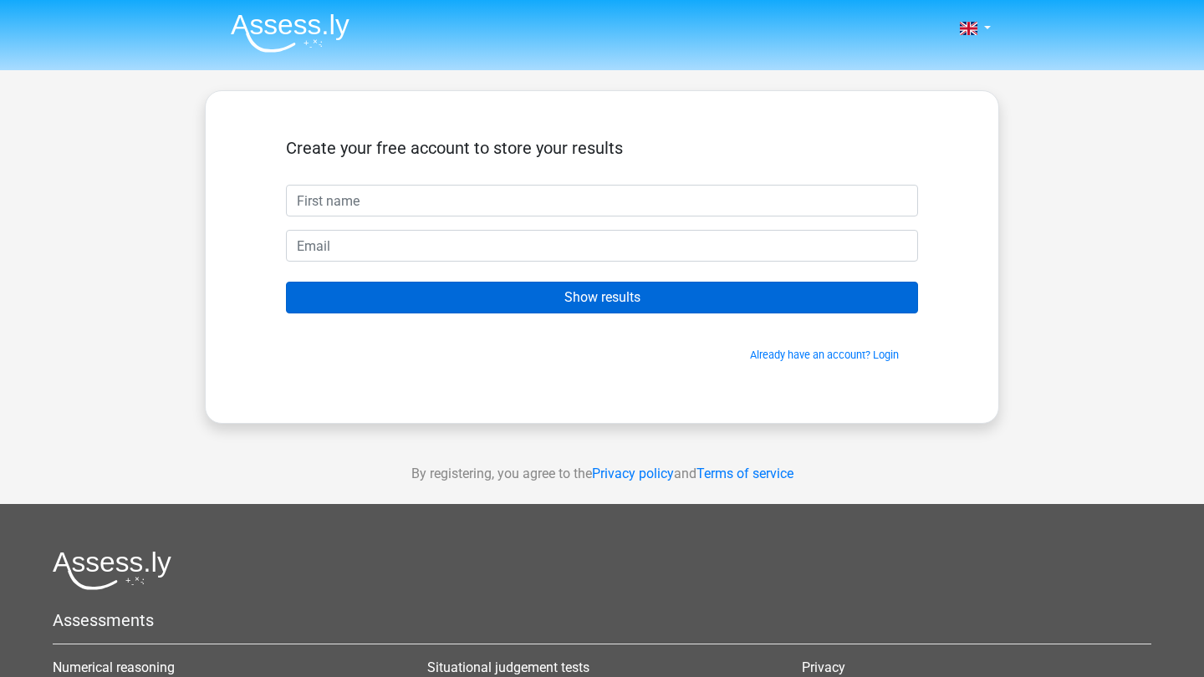
click at [606, 288] on input "Show results" at bounding box center [602, 298] width 632 height 32
